Goal: Task Accomplishment & Management: Use online tool/utility

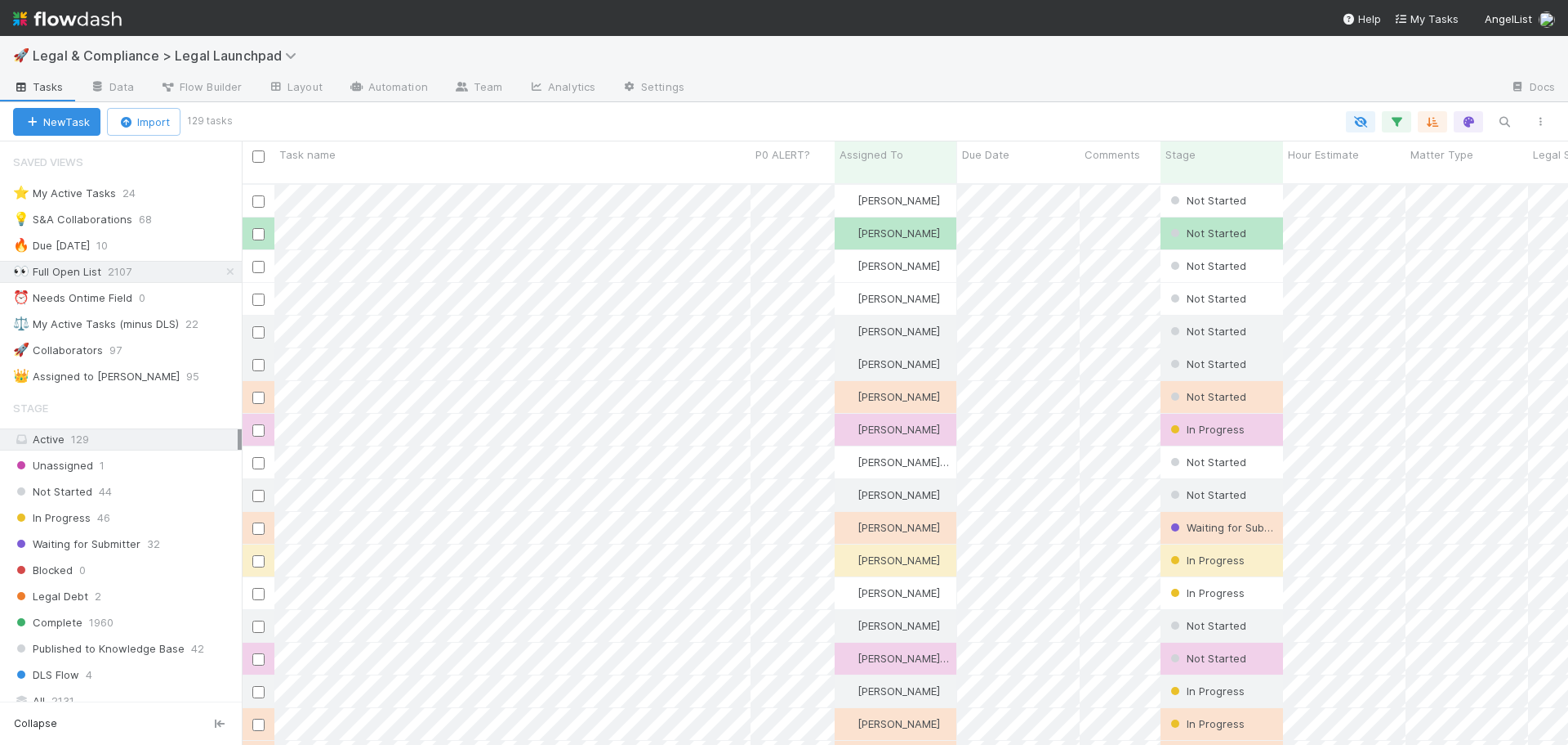
scroll to position [563, 1314]
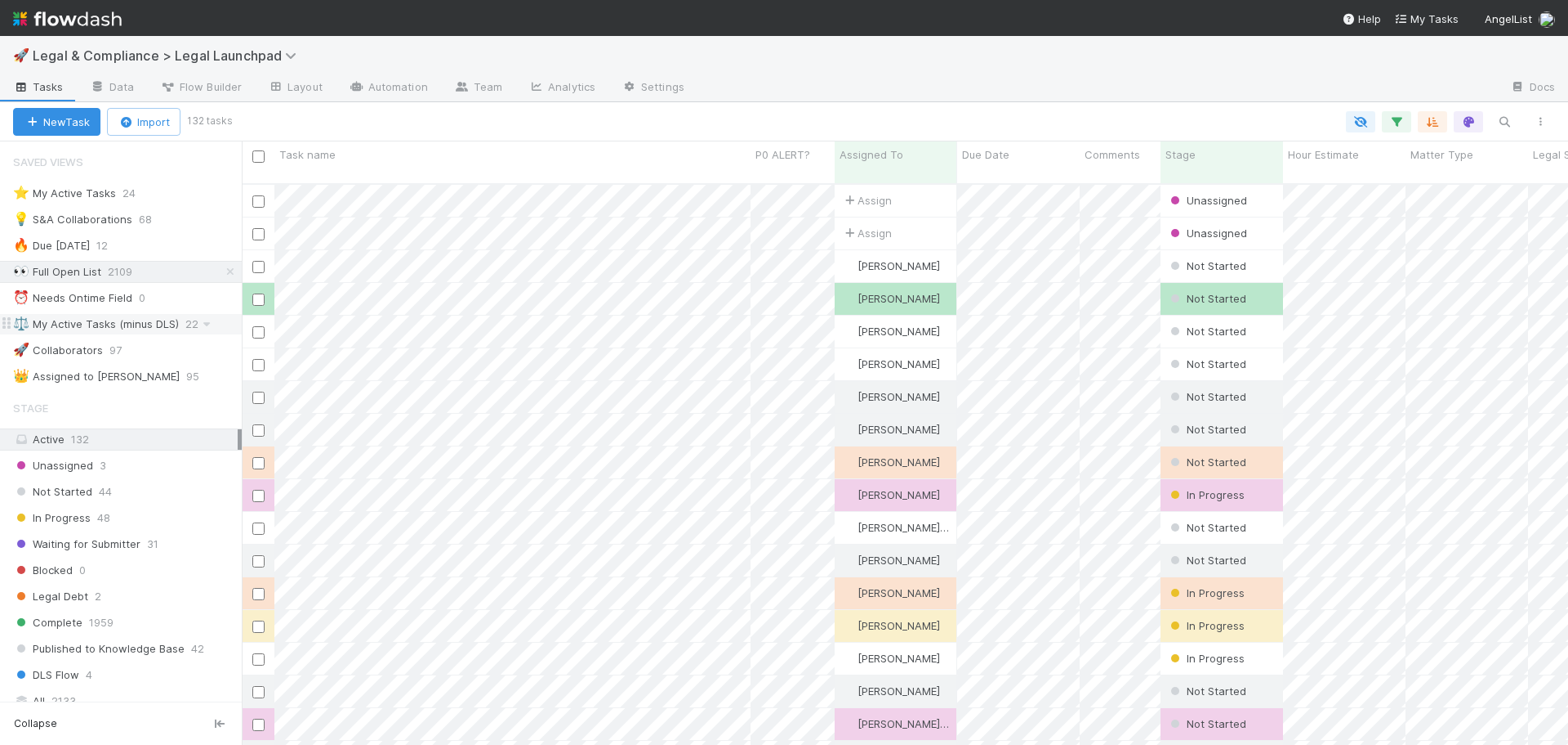
click at [156, 319] on div "⚖️ My Active Tasks (minus DLS)" at bounding box center [96, 323] width 165 height 21
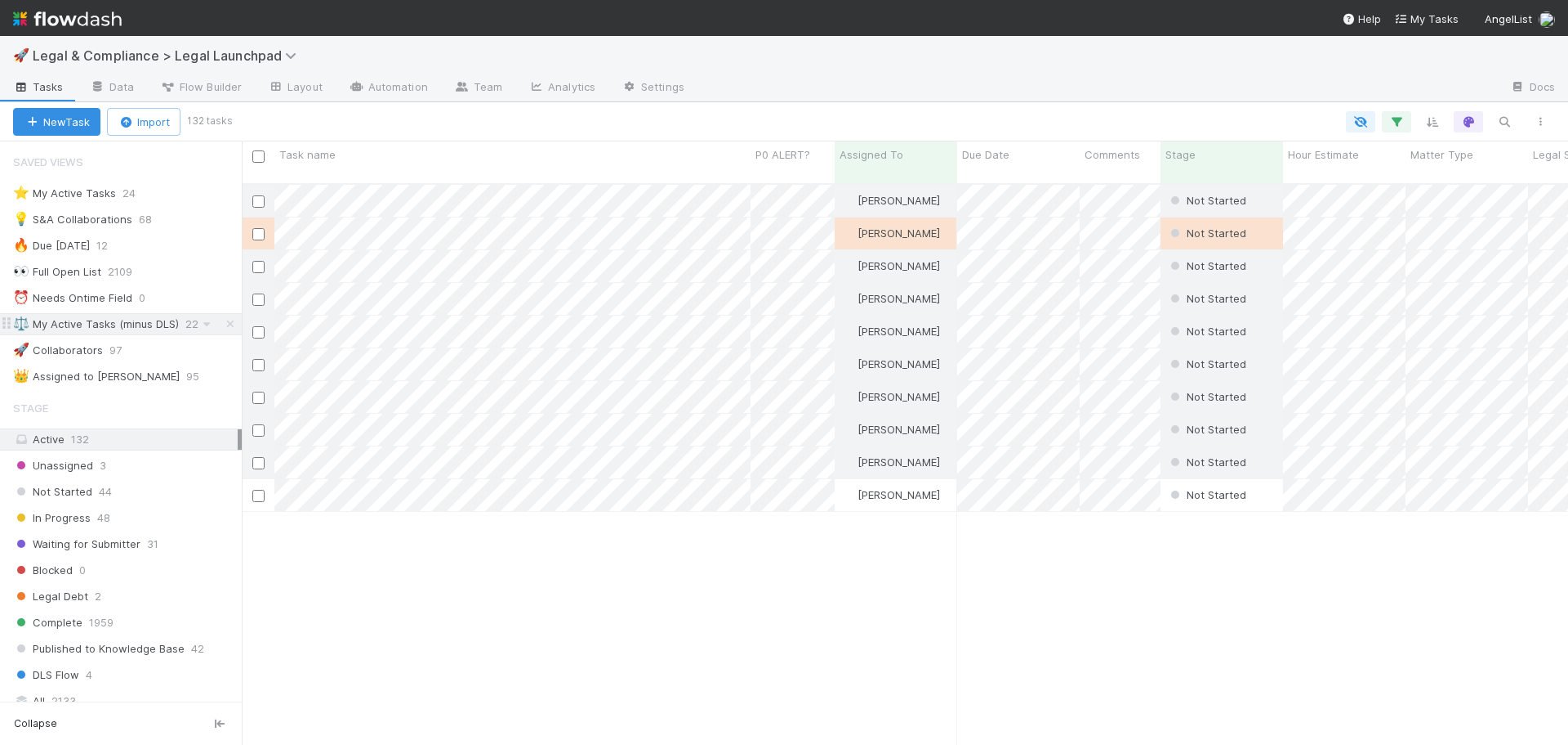
scroll to position [563, 1314]
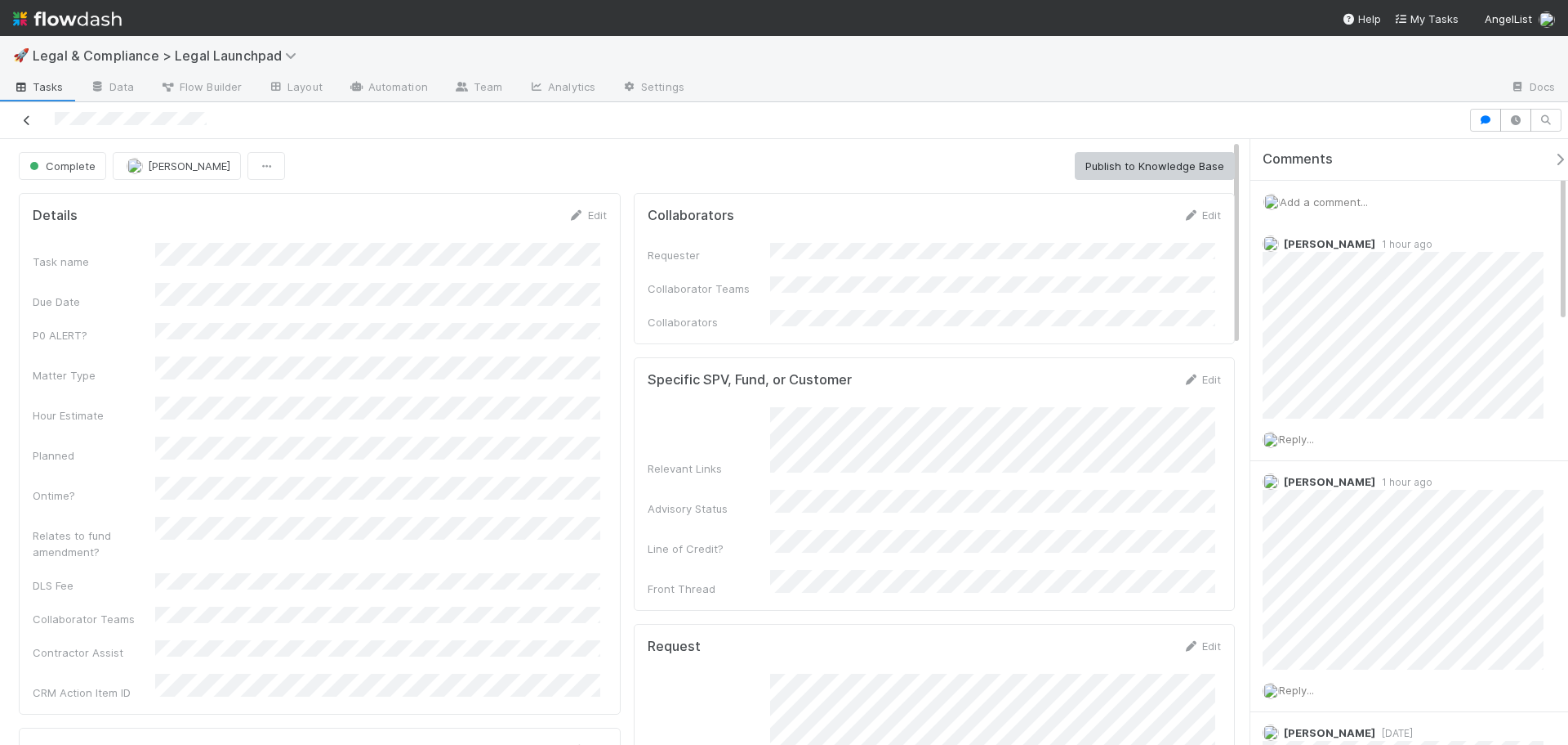
click at [29, 119] on icon at bounding box center [27, 120] width 17 height 11
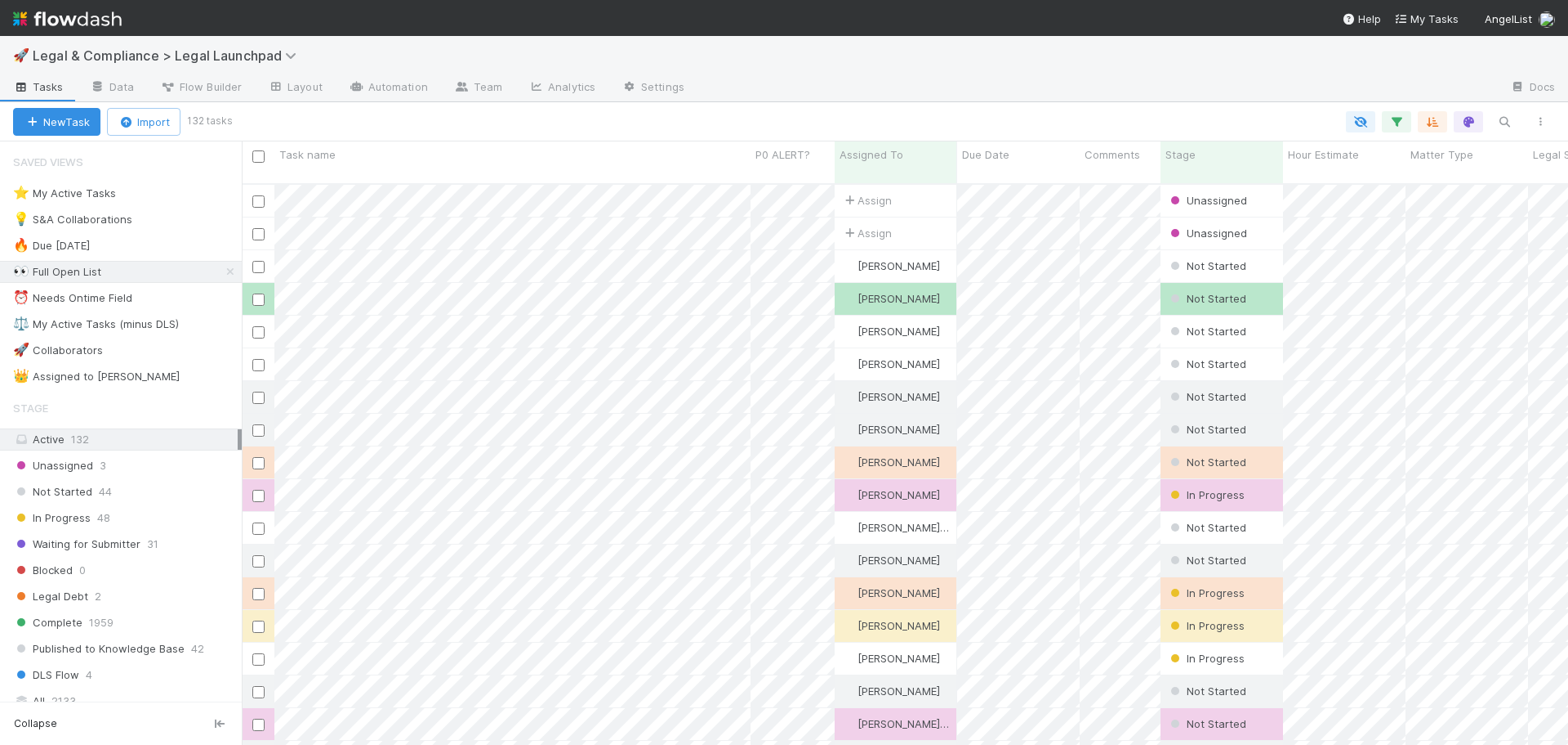
scroll to position [563, 1314]
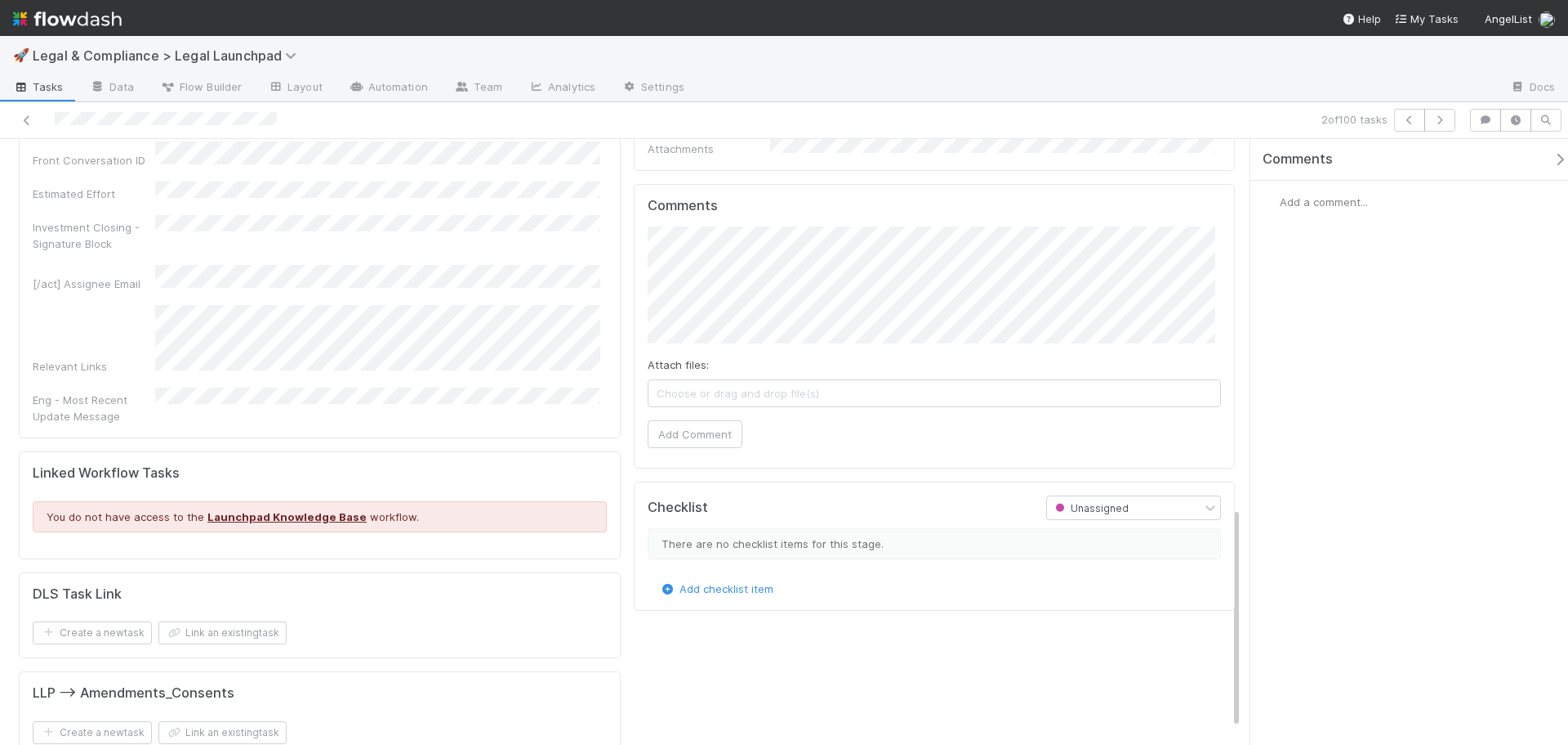
scroll to position [395, 0]
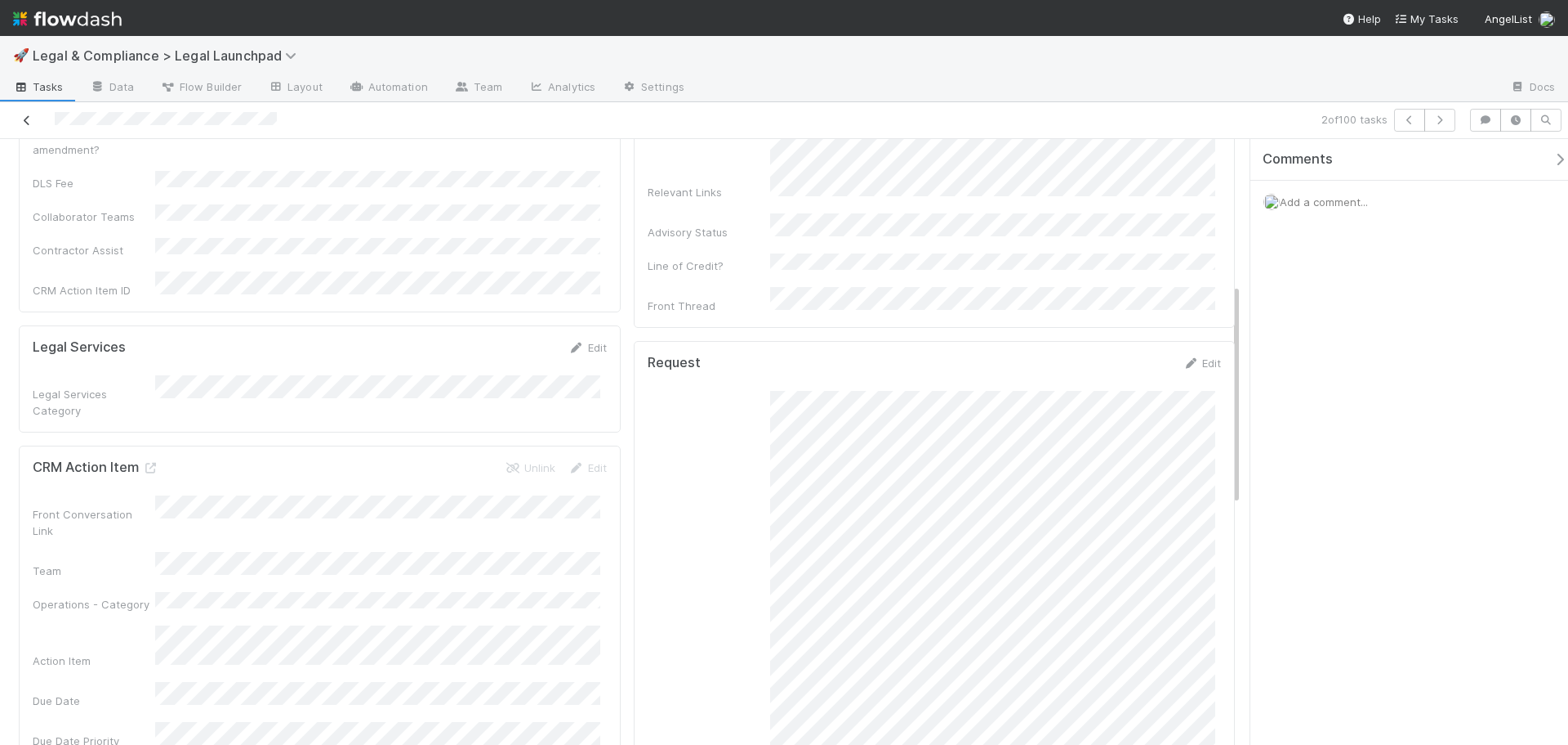
click at [23, 120] on icon at bounding box center [27, 120] width 17 height 11
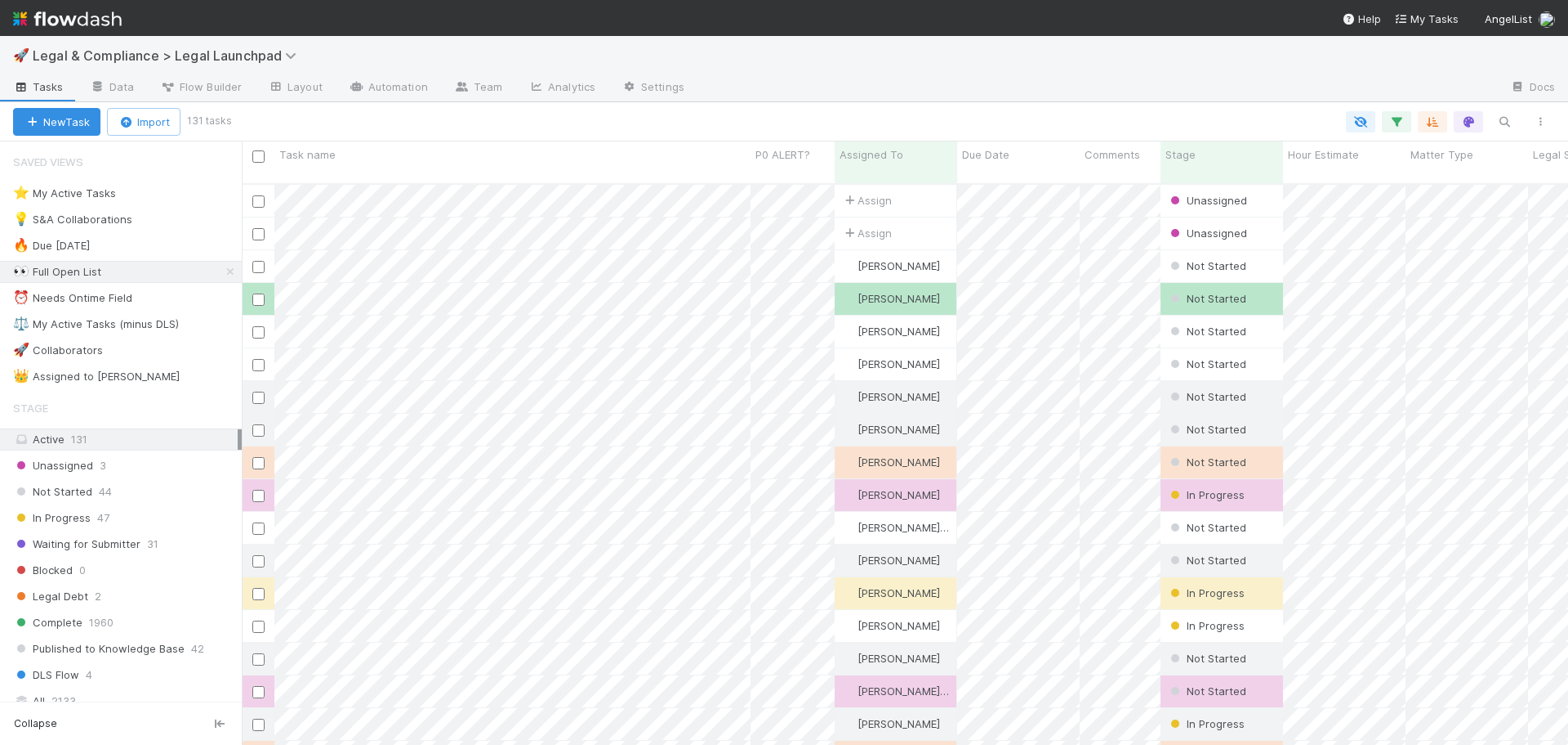
scroll to position [563, 1314]
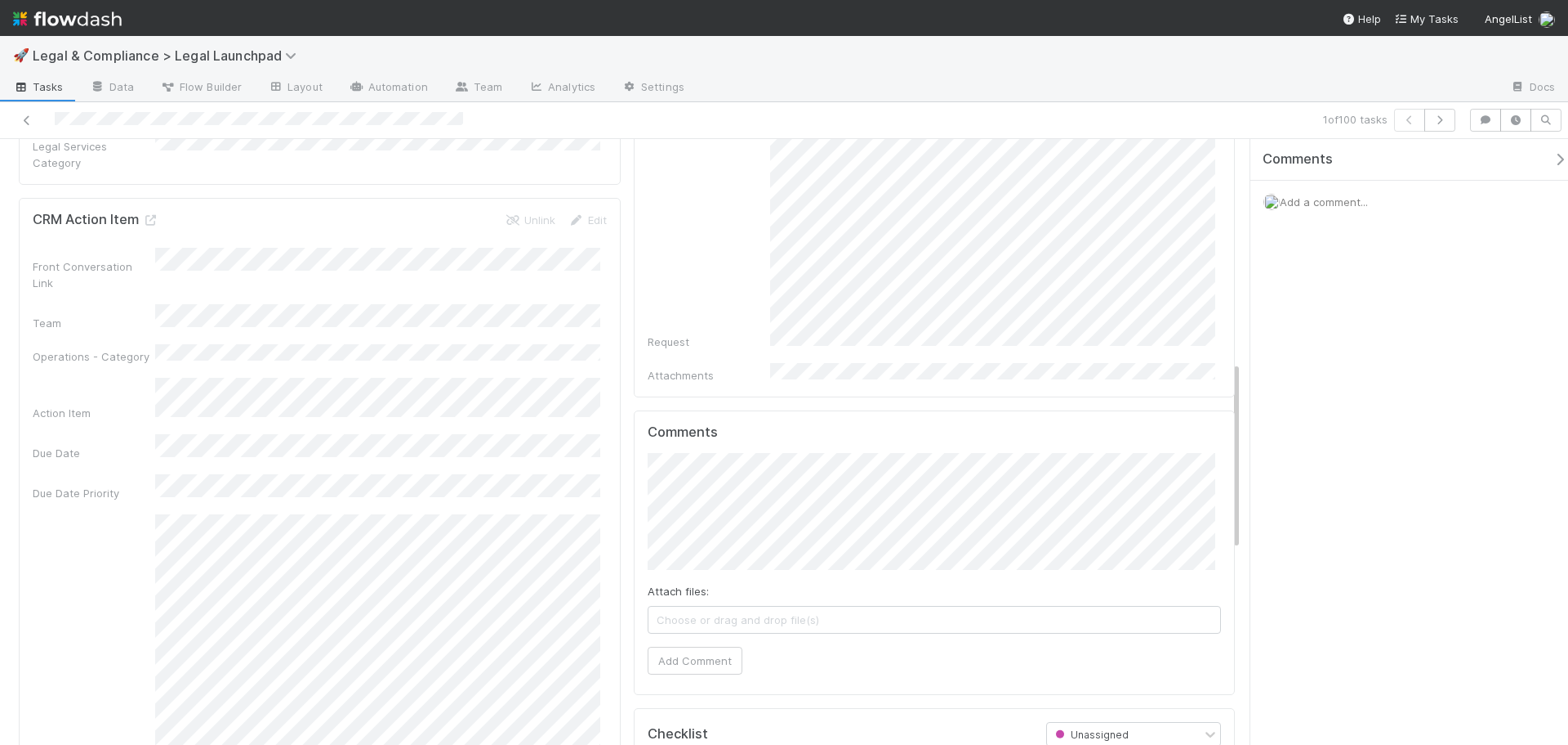
scroll to position [817, 0]
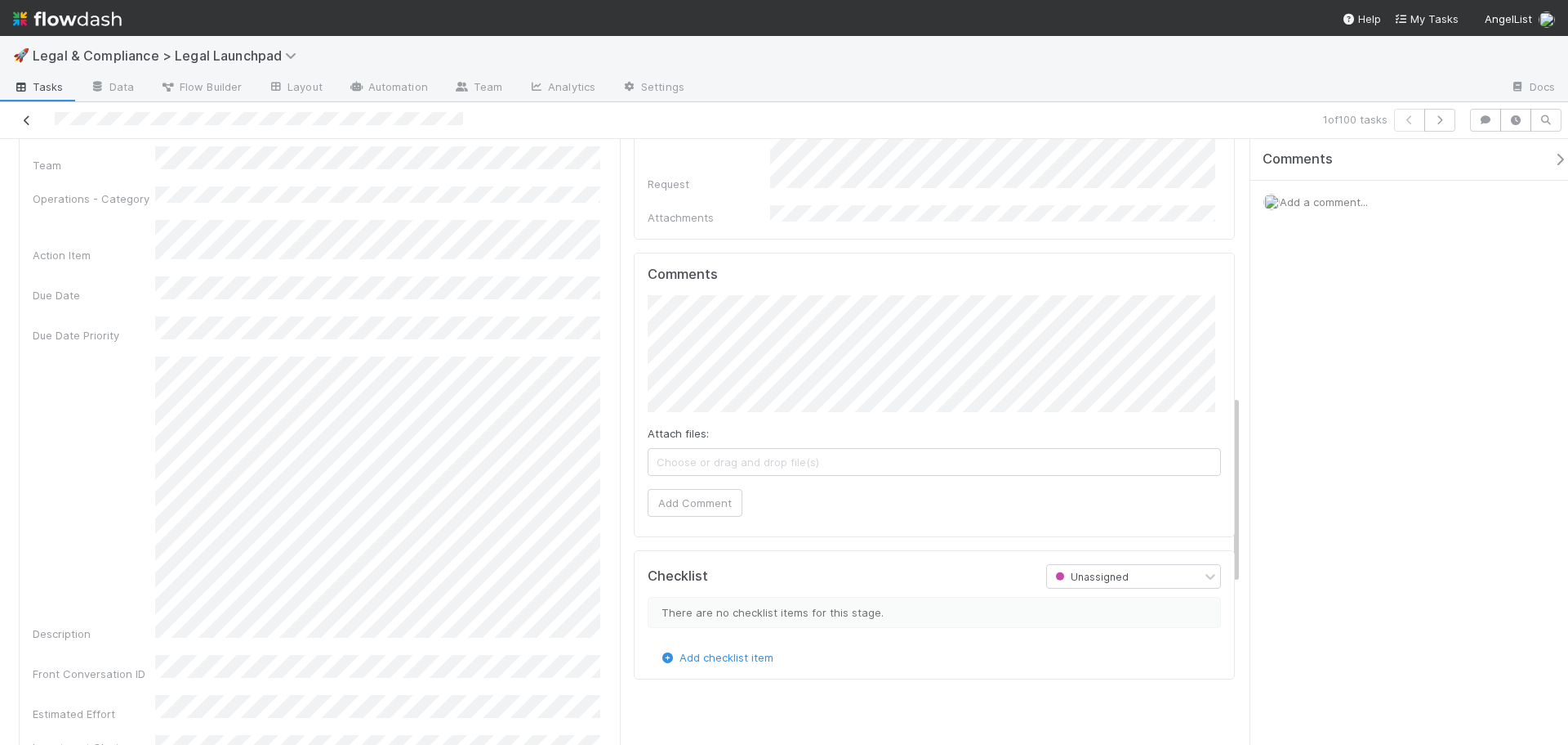
click at [32, 121] on icon at bounding box center [27, 120] width 17 height 11
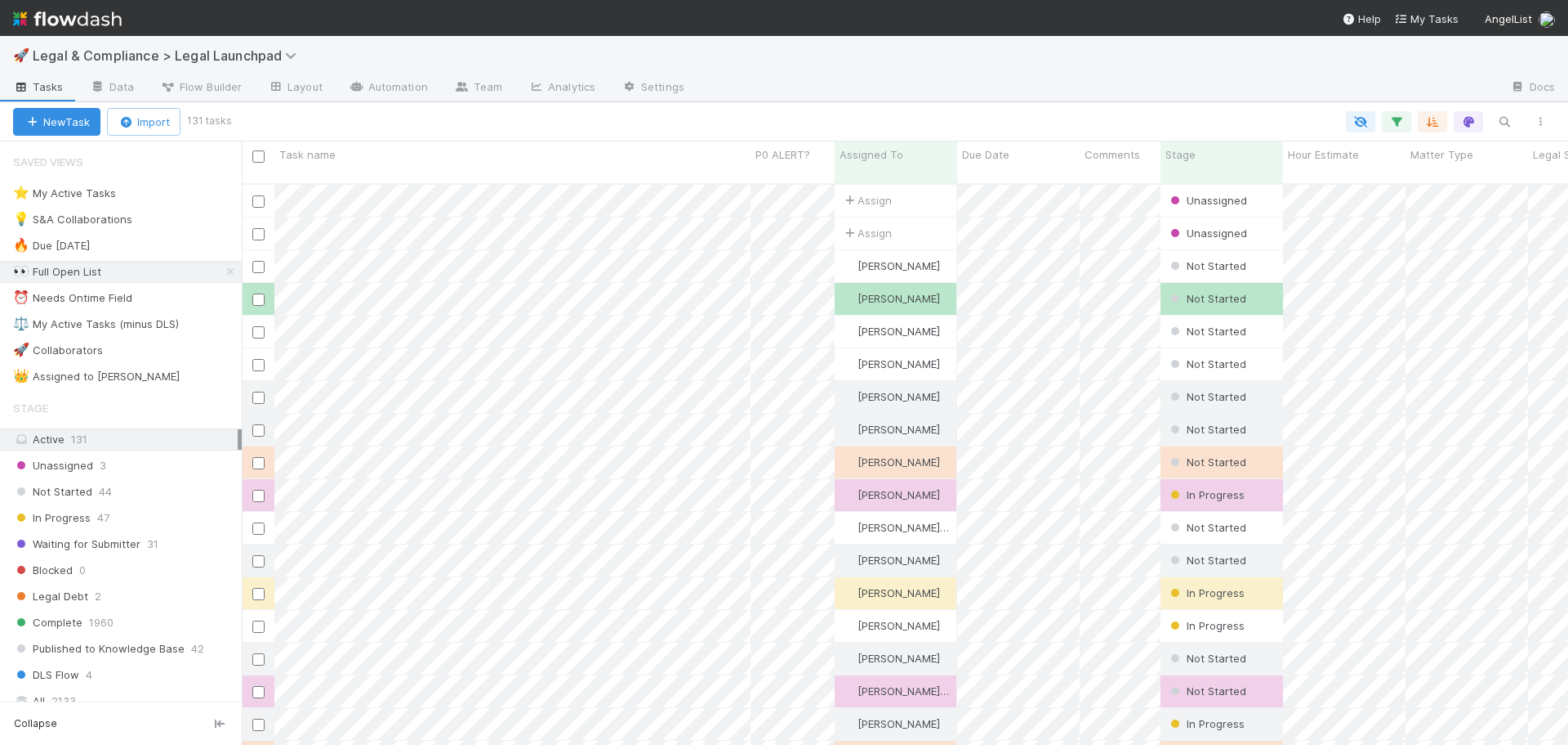
scroll to position [563, 1314]
click at [150, 326] on div "⚖️ My Active Tasks (minus DLS)" at bounding box center [96, 323] width 165 height 21
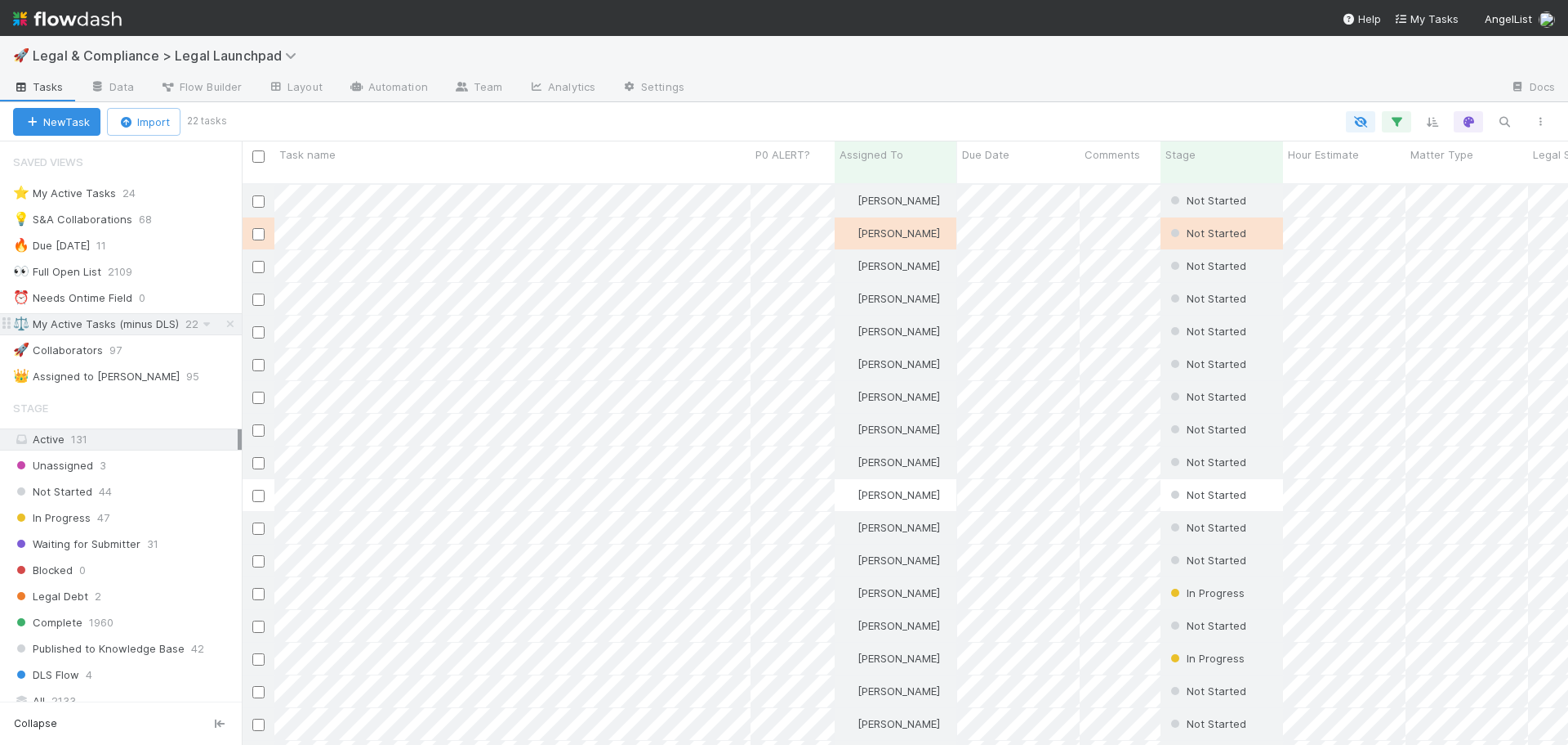
scroll to position [563, 1314]
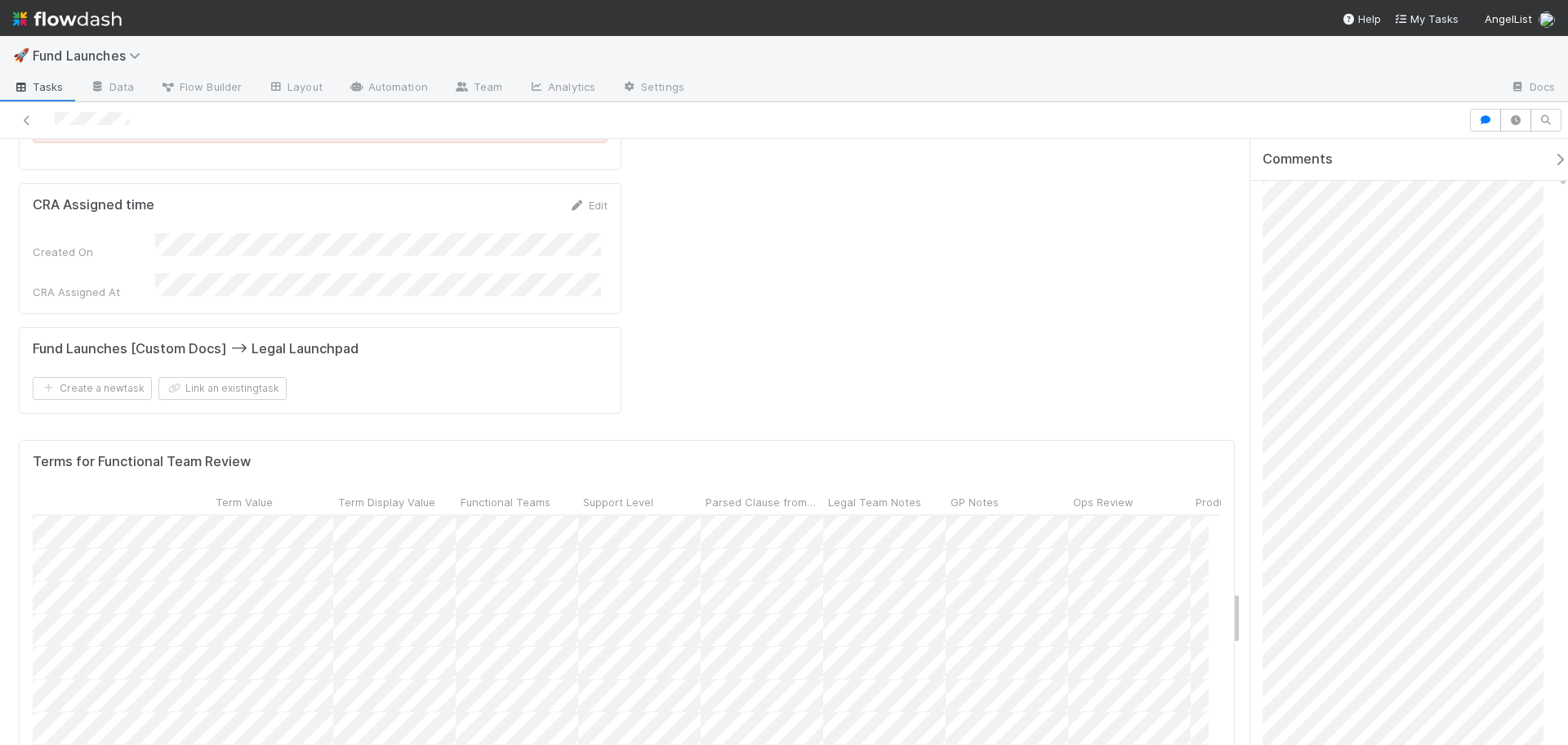
scroll to position [4495, 0]
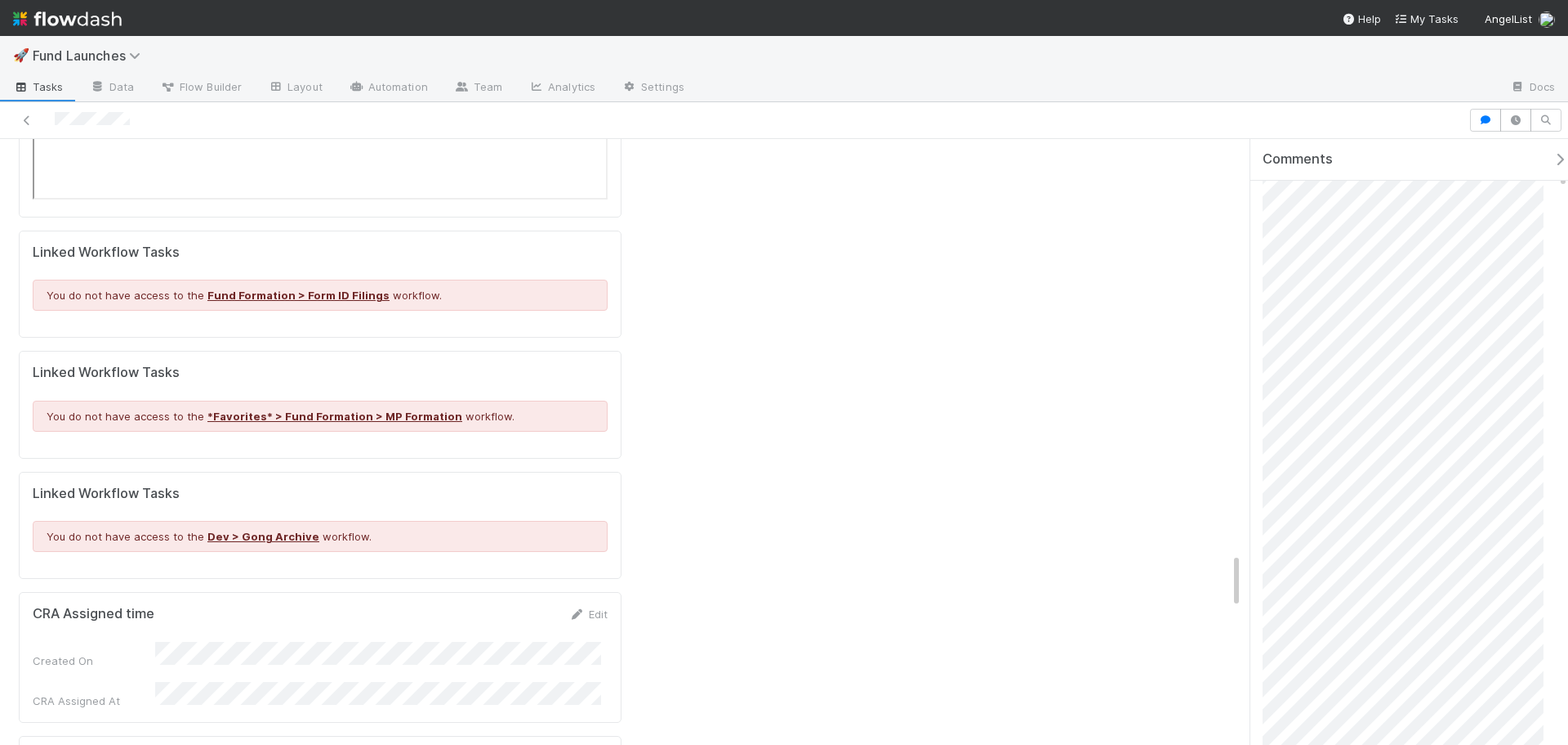
click at [630, 538] on div "Sort First → Last" at bounding box center [677, 543] width 186 height 25
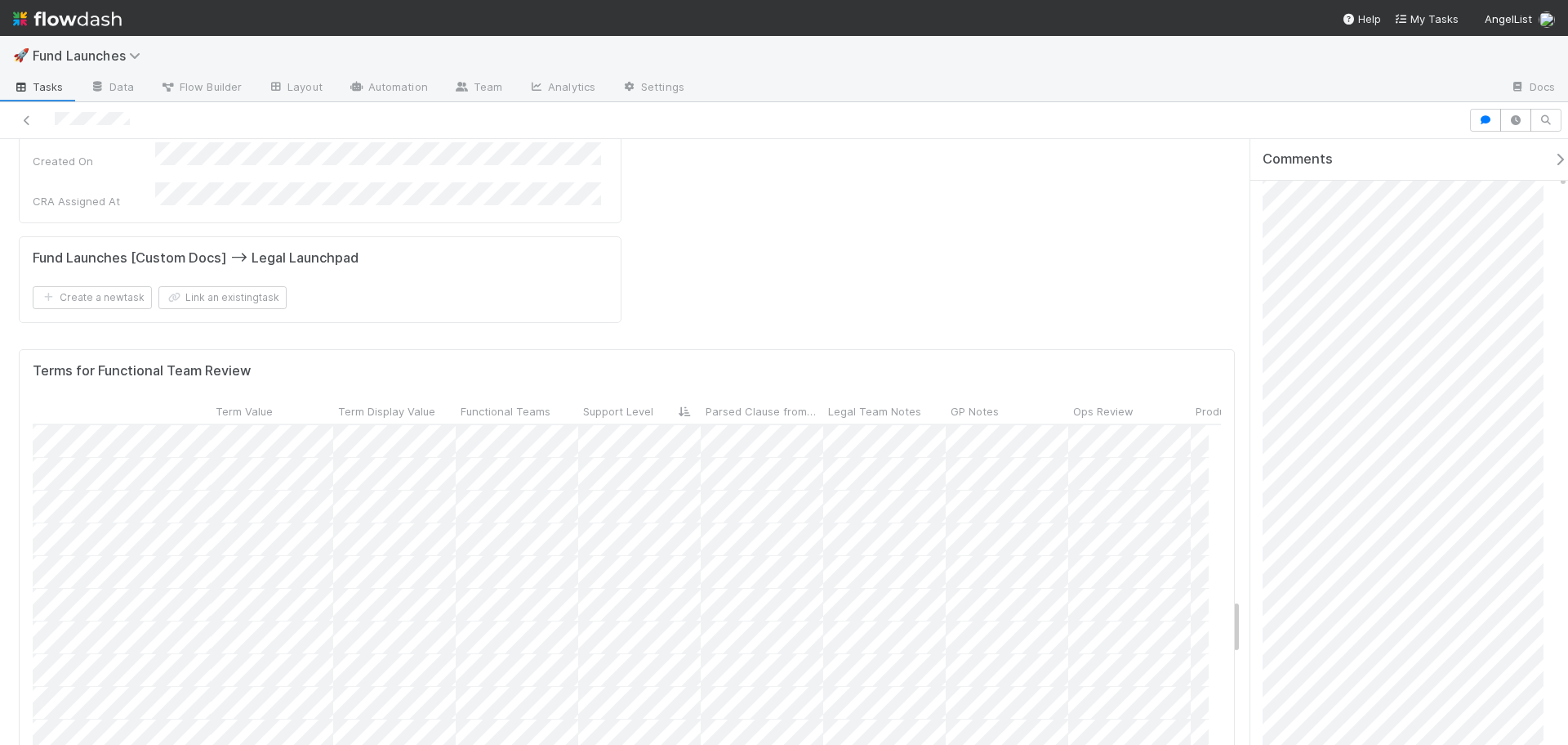
scroll to position [0, 0]
click at [984, 510] on div "Sort First → Last" at bounding box center [1011, 516] width 186 height 25
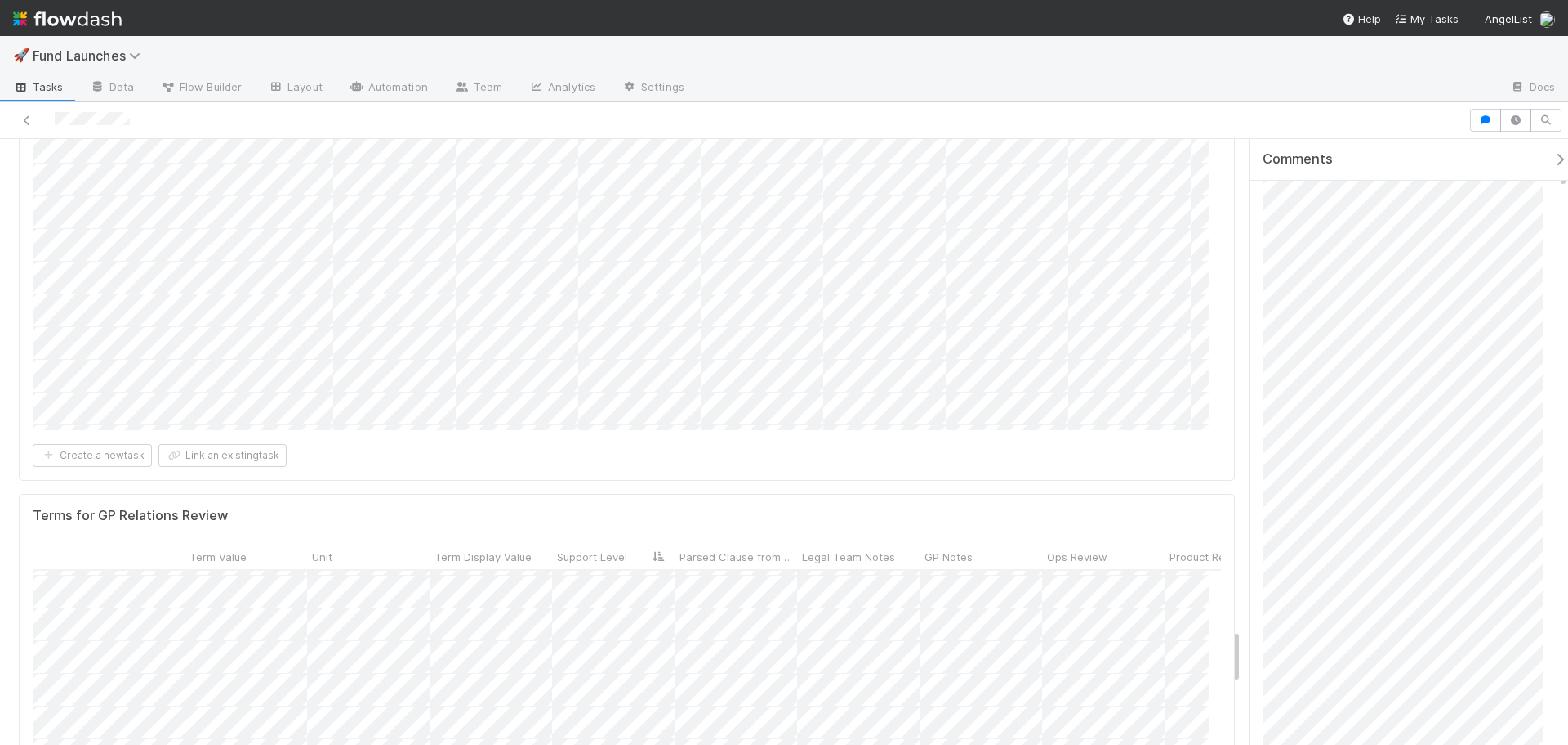
scroll to position [1282, 409]
click at [1007, 544] on div at bounding box center [784, 372] width 1568 height 745
click at [984, 516] on form "Terms for GP Relations Review Term Category Term Key Term Value Unit Term Displ…" at bounding box center [626, 723] width 1189 height 432
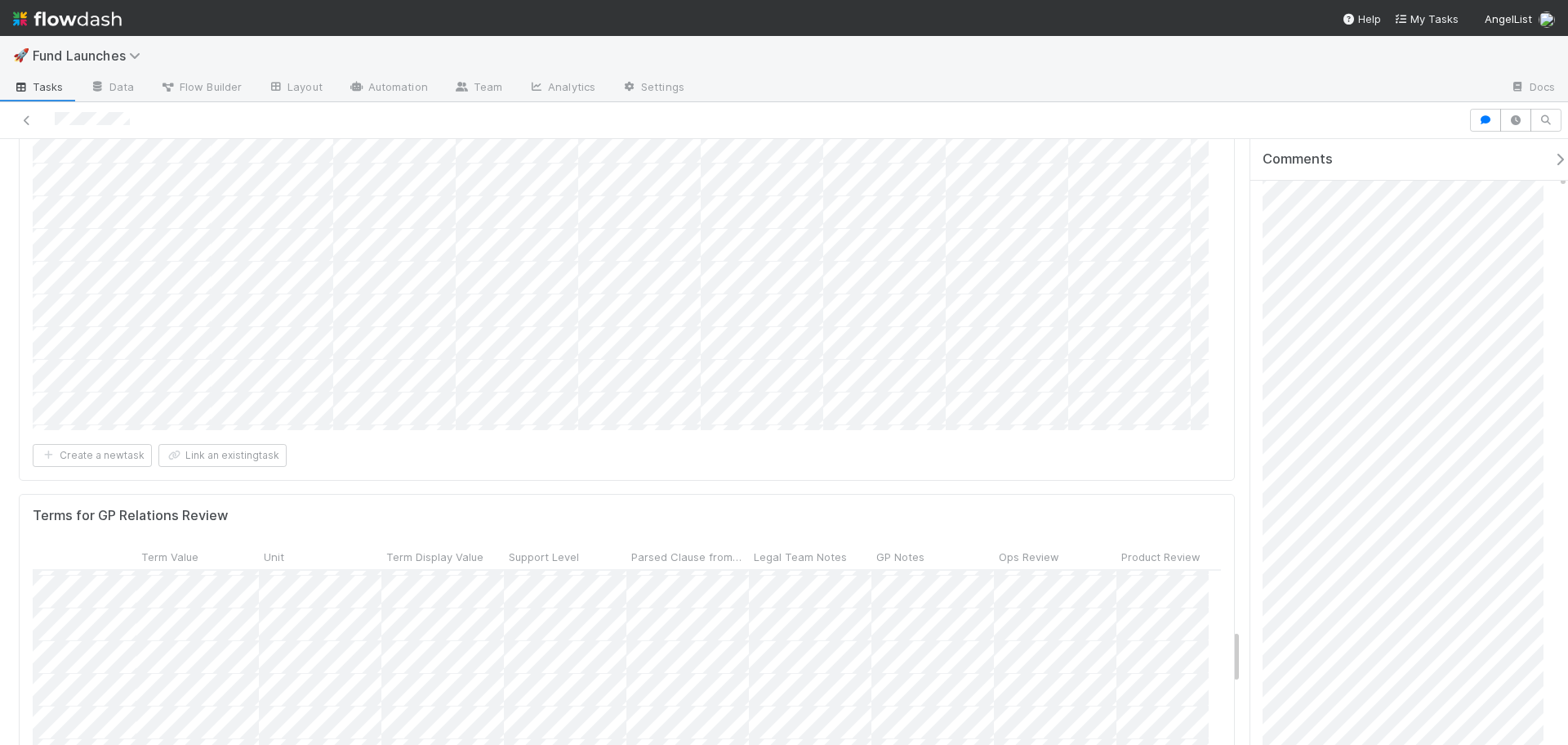
click at [826, 116] on div at bounding box center [735, 119] width 1456 height 23
drag, startPoint x: 807, startPoint y: 506, endPoint x: 680, endPoint y: 506, distance: 127.0
click at [680, 508] on form "Terms for GP Relations Review Term Category Term Key Term Value Unit Term Displ…" at bounding box center [626, 723] width 1189 height 432
click at [1045, 528] on div at bounding box center [784, 372] width 1568 height 745
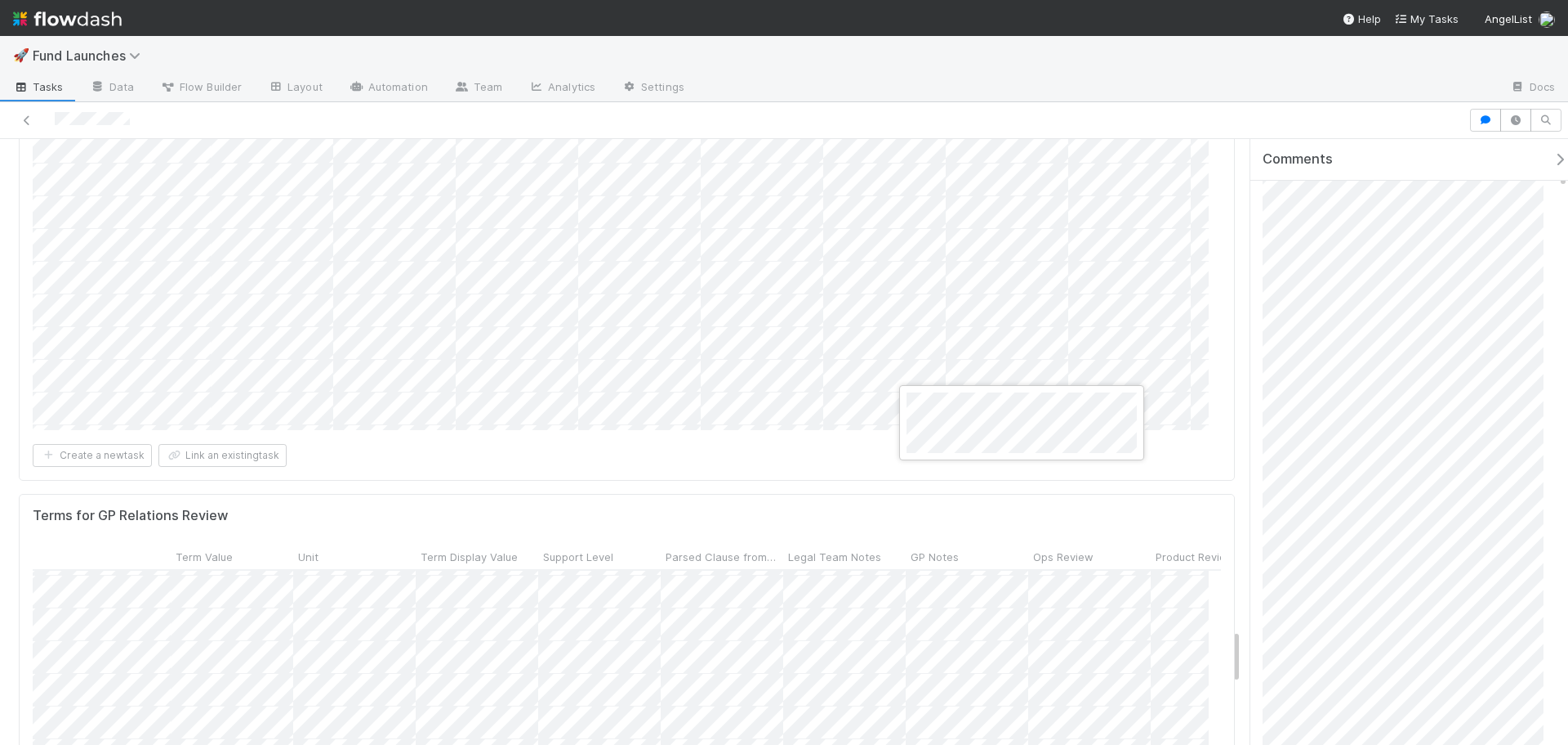
click at [1037, 529] on div at bounding box center [784, 372] width 1568 height 745
click at [1326, 192] on div "Add a comment..." at bounding box center [1415, 201] width 330 height 42
click at [1323, 204] on span "Add a comment..." at bounding box center [1325, 201] width 89 height 13
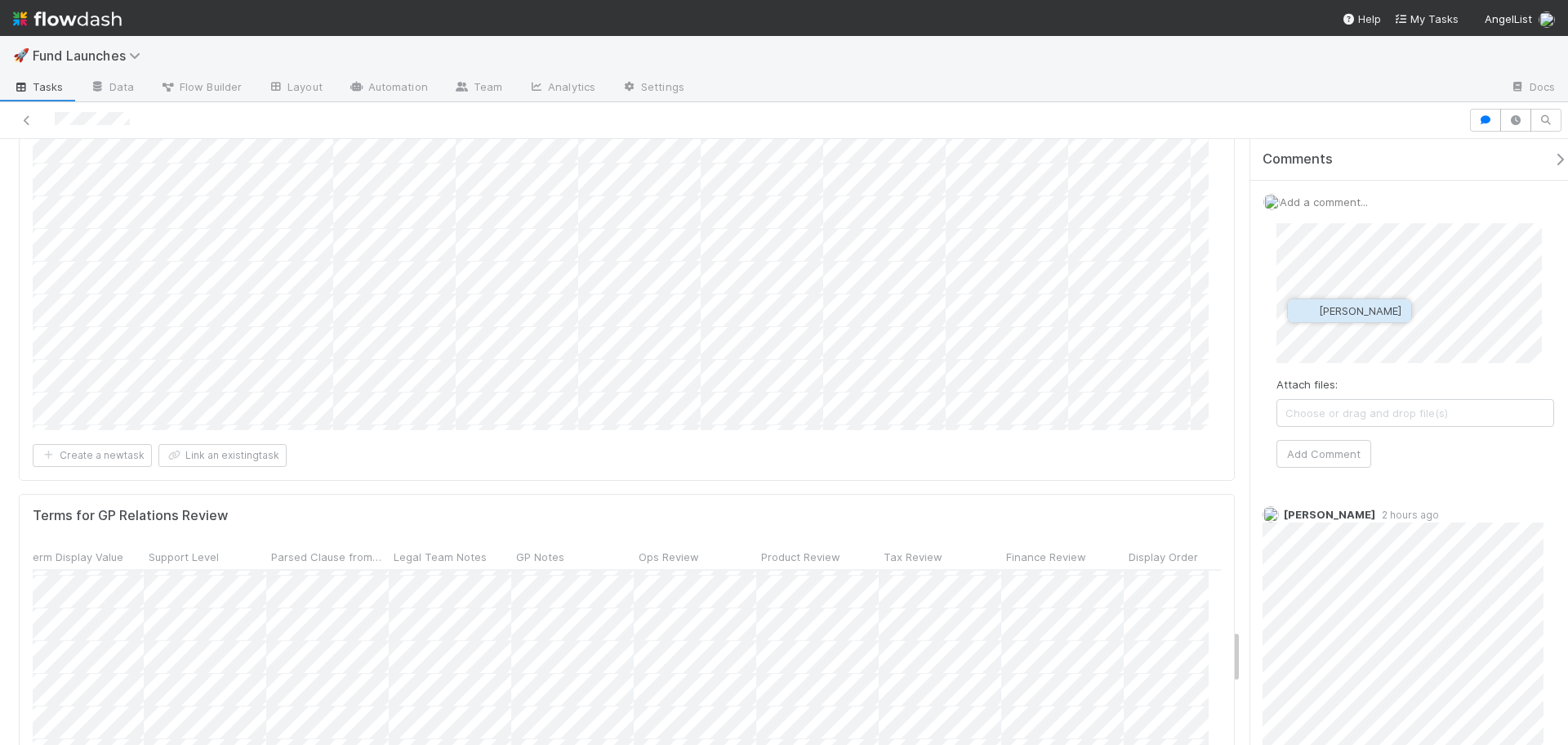
click at [1339, 320] on button "Jonah Lecker" at bounding box center [1349, 310] width 123 height 23
click at [1296, 457] on button "Add Comment" at bounding box center [1324, 453] width 95 height 28
